Goal: Find specific fact: Find specific fact

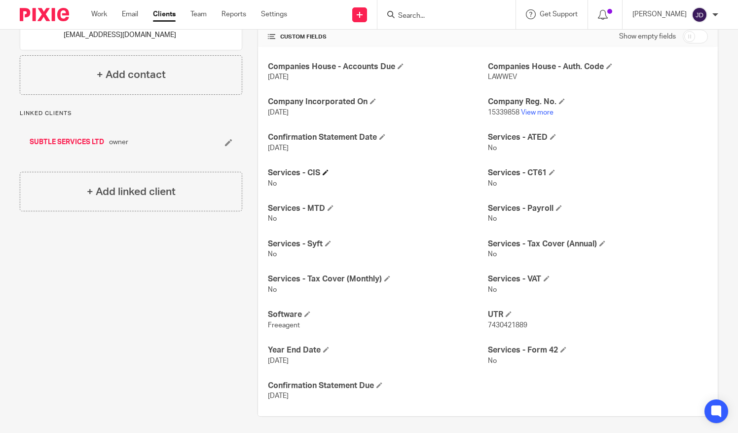
scroll to position [231, 0]
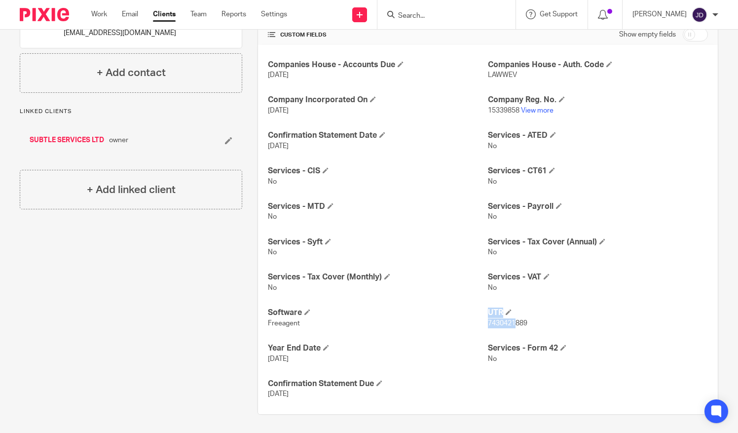
drag, startPoint x: 481, startPoint y: 326, endPoint x: 509, endPoint y: 328, distance: 28.2
click at [509, 328] on div "Companies House - Accounts Due [DATE] Companies House - [GEOGRAPHIC_DATA]. Code…" at bounding box center [488, 229] width 460 height 369
drag, startPoint x: 509, startPoint y: 328, endPoint x: 443, endPoint y: 332, distance: 65.8
click at [444, 332] on div "Companies House - Accounts Due [DATE] Companies House - [GEOGRAPHIC_DATA]. Code…" at bounding box center [488, 229] width 460 height 369
drag, startPoint x: 537, startPoint y: 326, endPoint x: 484, endPoint y: 332, distance: 52.7
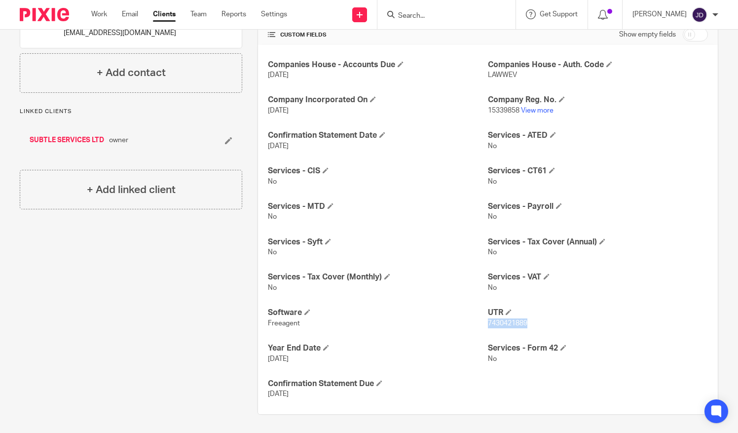
click at [484, 332] on div "Companies House - Accounts Due [DATE] Companies House - [GEOGRAPHIC_DATA]. Code…" at bounding box center [488, 229] width 460 height 369
copy span "7430421889"
drag, startPoint x: 516, startPoint y: 108, endPoint x: 483, endPoint y: 110, distance: 32.7
click at [488, 110] on p "15339858 View more" at bounding box center [598, 111] width 220 height 10
copy p "15339858"
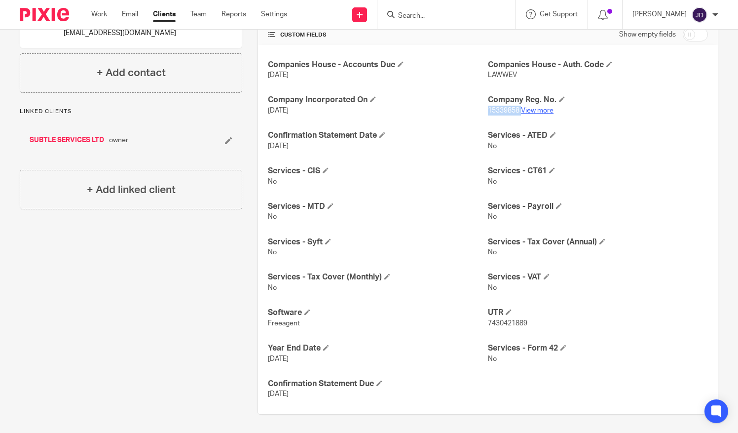
click at [534, 109] on link "View more" at bounding box center [537, 110] width 33 height 7
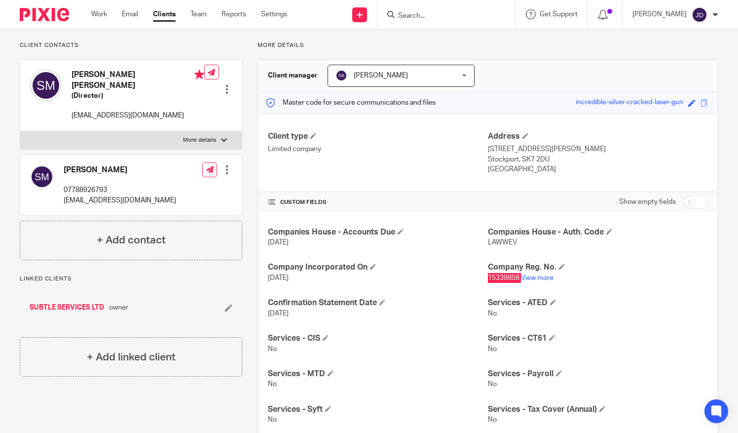
scroll to position [0, 0]
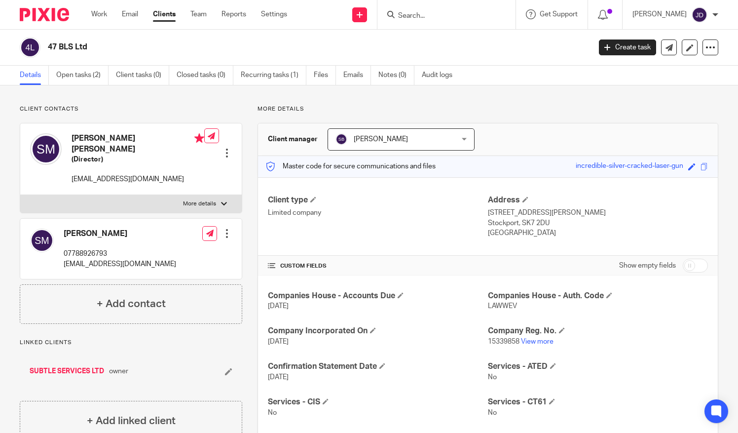
click at [423, 12] on input "Search" at bounding box center [441, 16] width 89 height 9
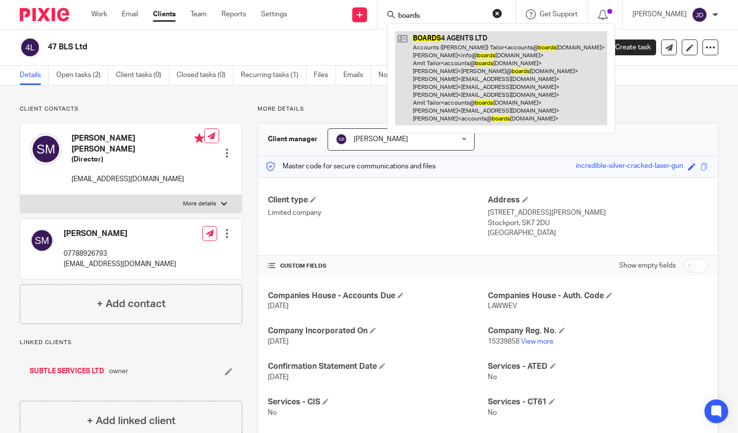
type input "boards"
click at [431, 43] on link at bounding box center [501, 78] width 212 height 94
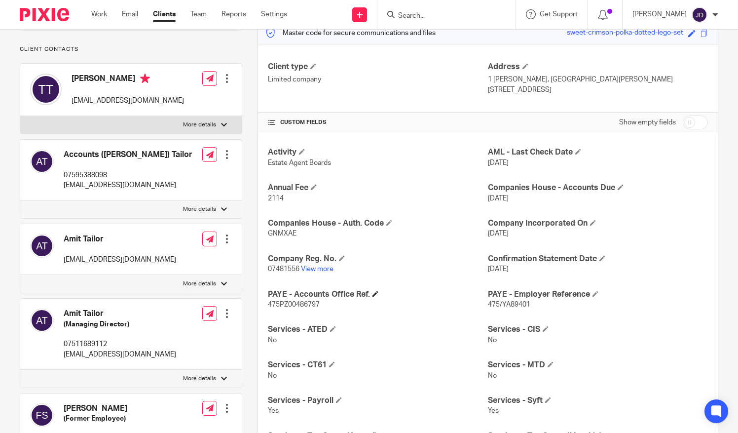
scroll to position [148, 0]
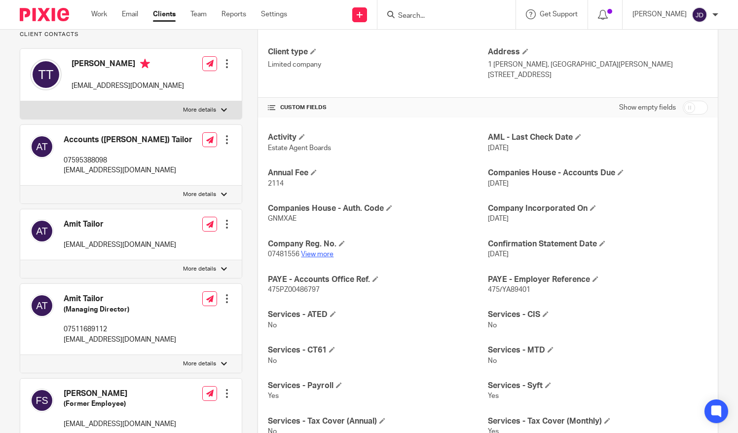
click at [316, 252] on link "View more" at bounding box center [317, 254] width 33 height 7
drag, startPoint x: 298, startPoint y: 254, endPoint x: 267, endPoint y: 255, distance: 31.6
click at [268, 255] on p "07481556 View more" at bounding box center [378, 254] width 220 height 10
copy p "07481556"
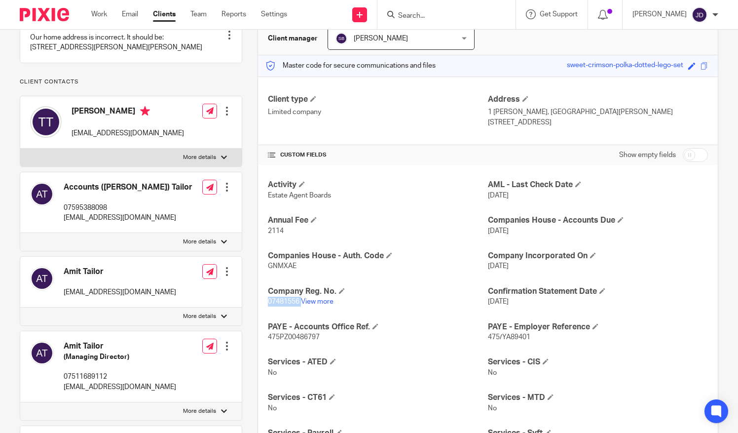
scroll to position [99, 0]
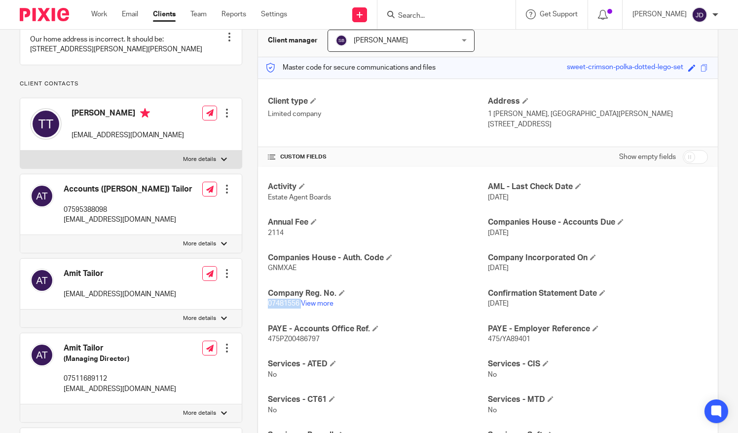
click at [206, 163] on p "More details" at bounding box center [199, 159] width 33 height 8
click at [20, 150] on input "More details" at bounding box center [20, 150] width 0 height 0
checkbox input "true"
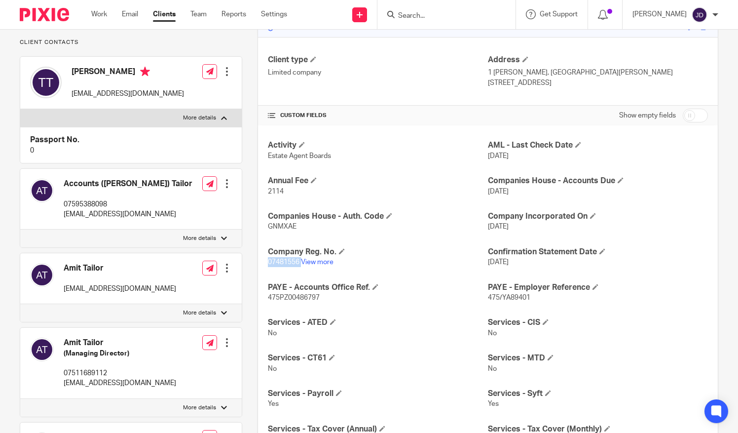
scroll to position [197, 0]
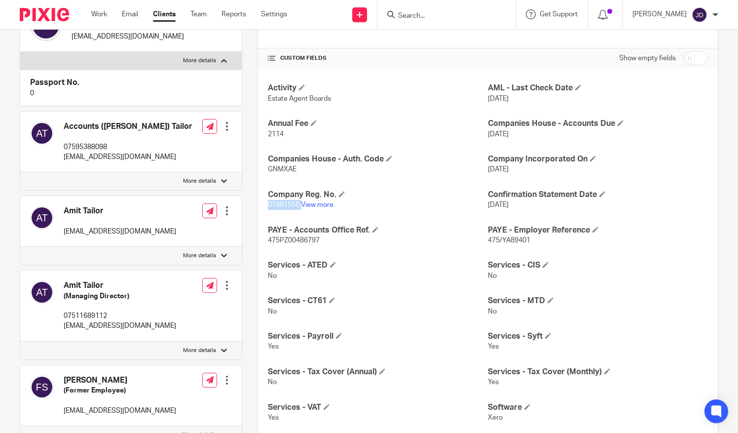
click at [214, 185] on p "More details" at bounding box center [199, 181] width 33 height 8
click at [20, 172] on input "More details" at bounding box center [20, 172] width 0 height 0
checkbox input "true"
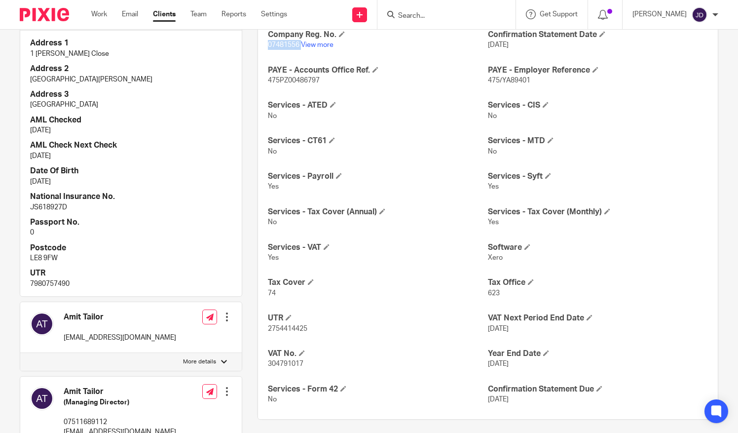
scroll to position [395, 0]
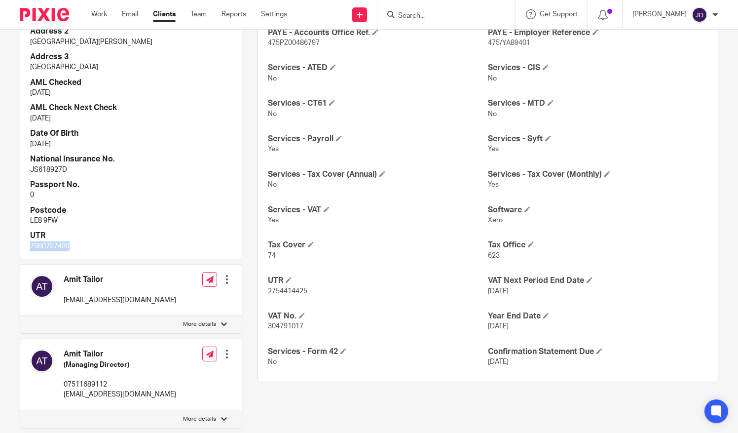
drag, startPoint x: 76, startPoint y: 287, endPoint x: 32, endPoint y: 286, distance: 44.4
click at [32, 251] on p "7980757490" at bounding box center [131, 246] width 202 height 10
copy p "7980757490"
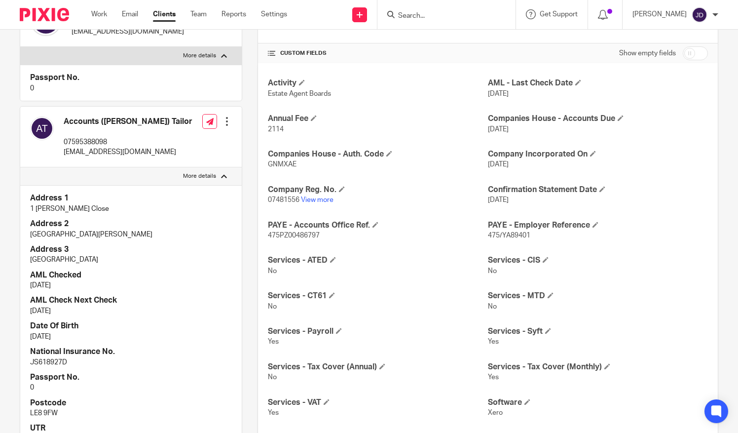
scroll to position [197, 0]
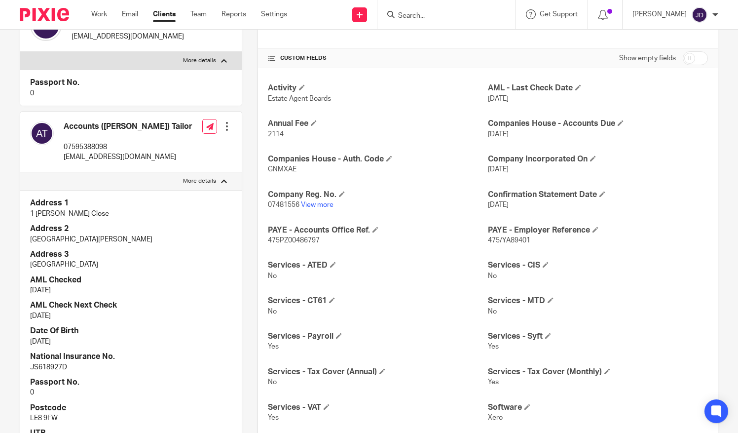
click at [414, 14] on input "Search" at bounding box center [441, 16] width 89 height 9
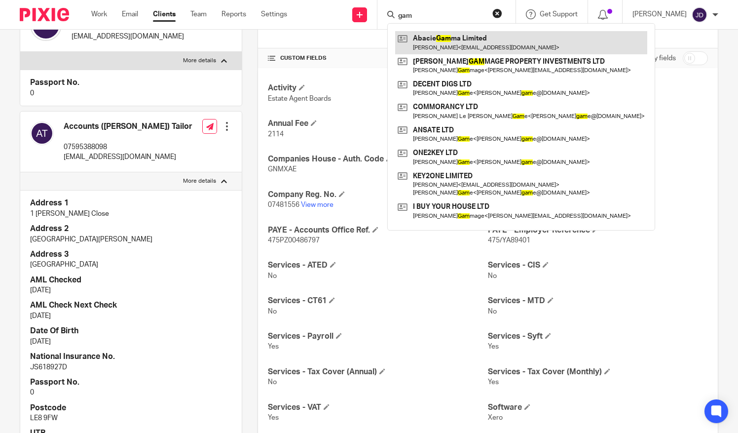
type input "gam"
click at [447, 39] on link at bounding box center [521, 42] width 252 height 23
